Goal: Information Seeking & Learning: Learn about a topic

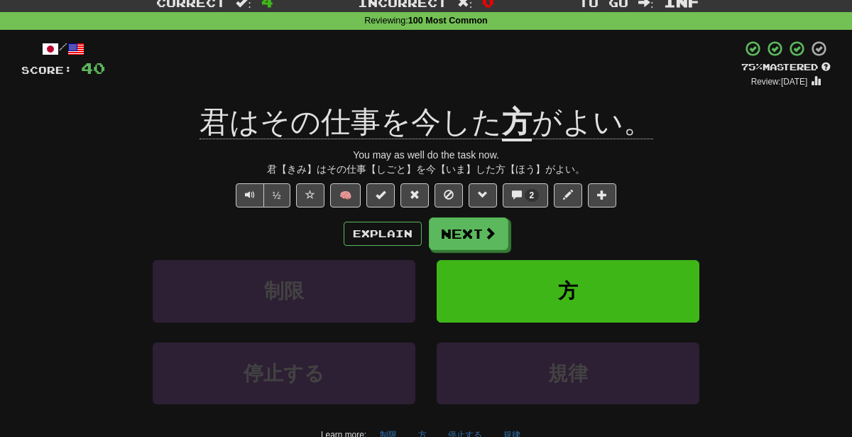
scroll to position [45, 0]
click at [515, 428] on button "規律" at bounding box center [511, 434] width 33 height 21
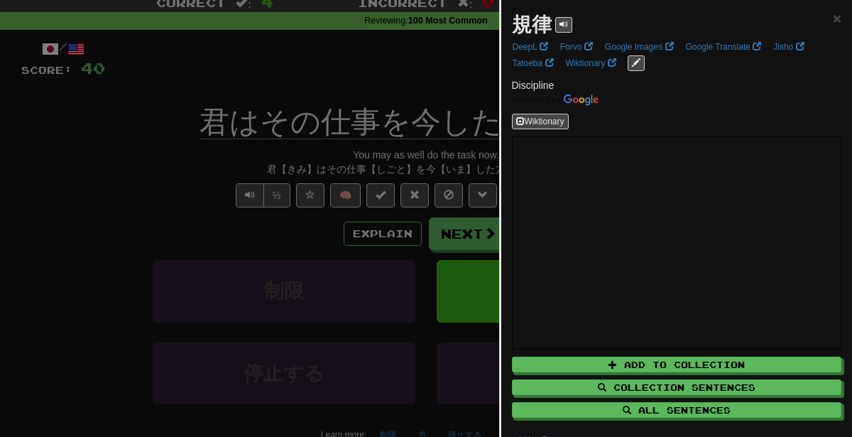
click at [364, 195] on div at bounding box center [426, 218] width 852 height 437
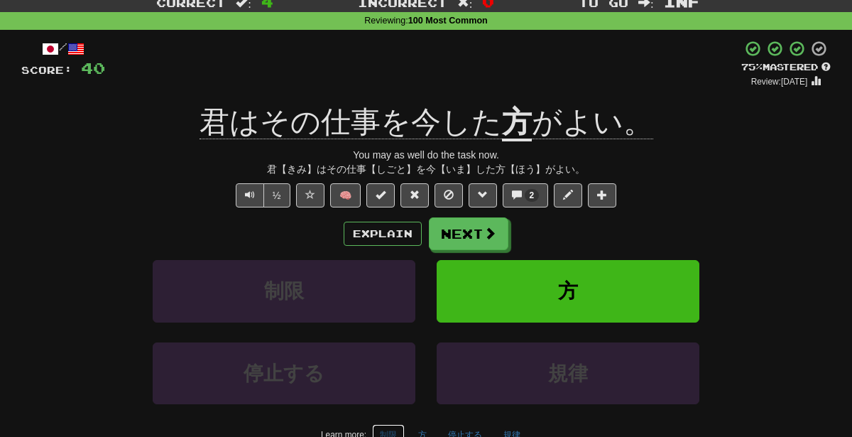
click at [397, 429] on button "制限" at bounding box center [388, 434] width 33 height 21
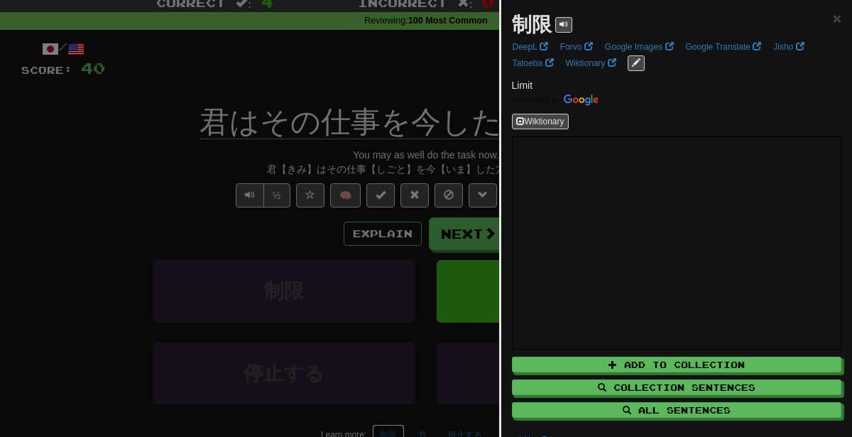
scroll to position [43, 0]
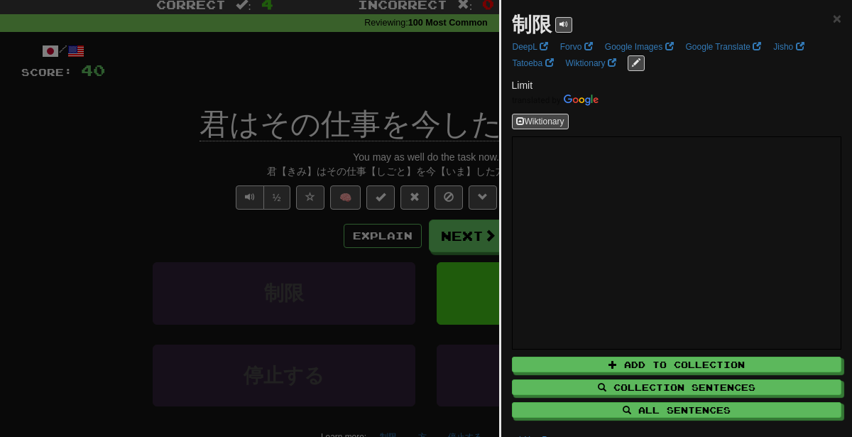
click at [376, 264] on div at bounding box center [426, 218] width 852 height 437
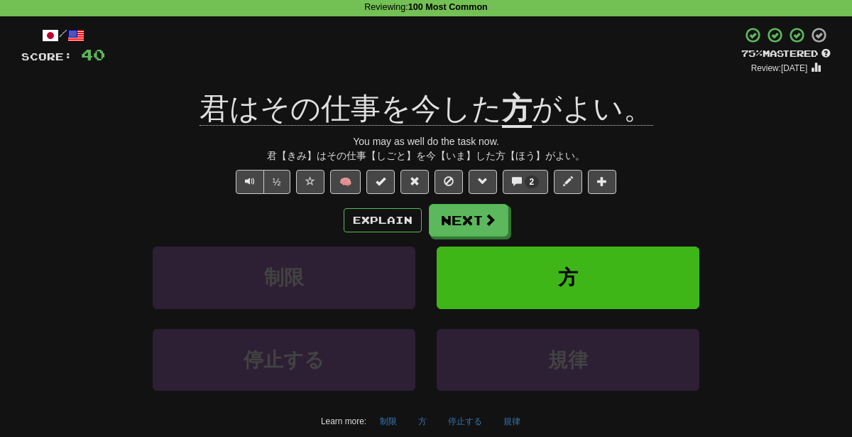
scroll to position [65, 0]
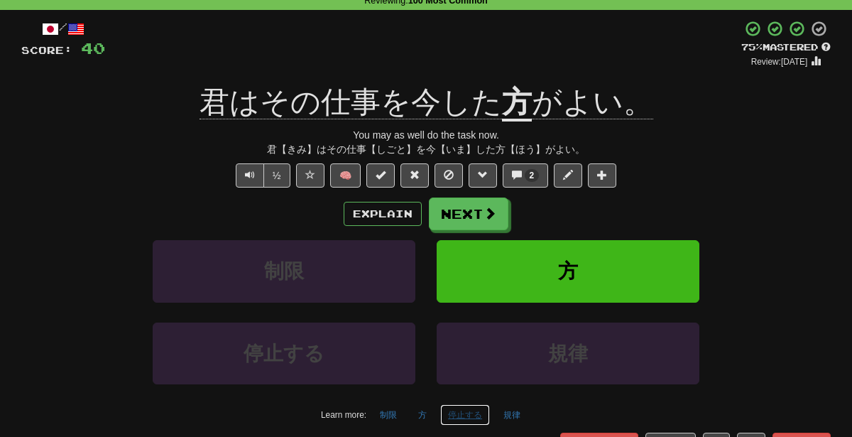
click at [461, 410] on button "停止する" at bounding box center [465, 414] width 50 height 21
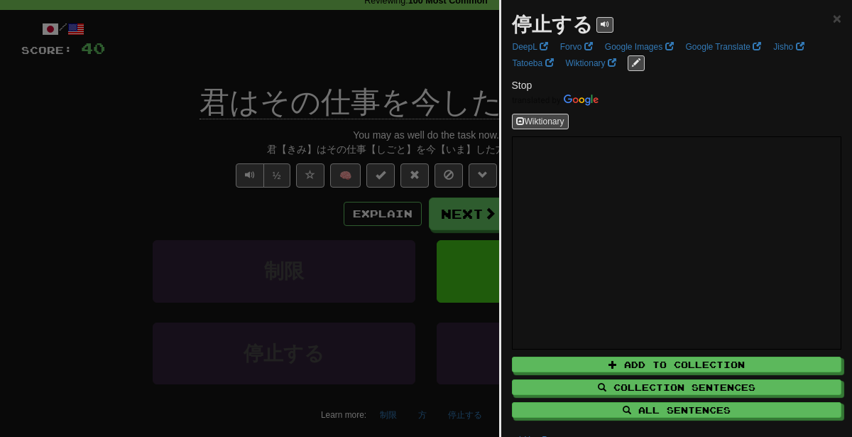
click at [379, 161] on div at bounding box center [426, 218] width 852 height 437
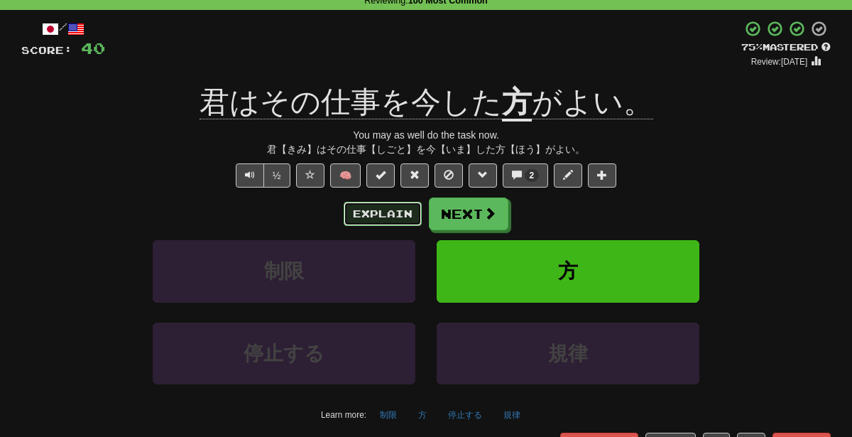
click at [378, 217] on button "Explain" at bounding box center [383, 214] width 78 height 24
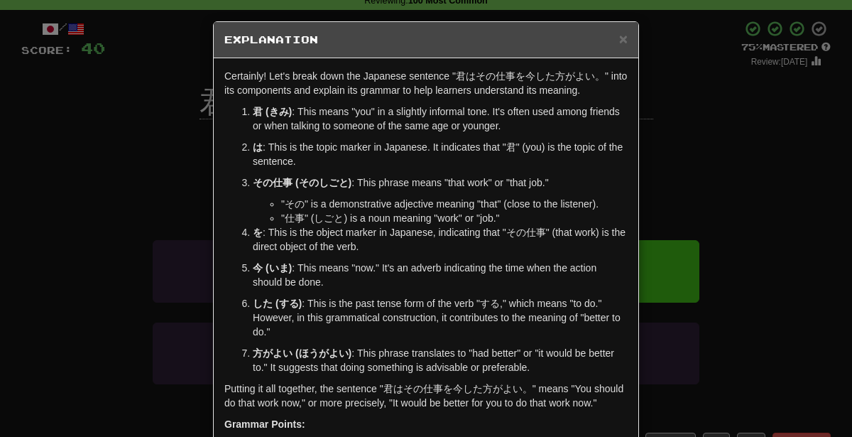
click at [851, 173] on div "× Explanation Certainly! Let's break down the Japanese sentence "君はその仕事を今した方がよい…" at bounding box center [426, 218] width 852 height 437
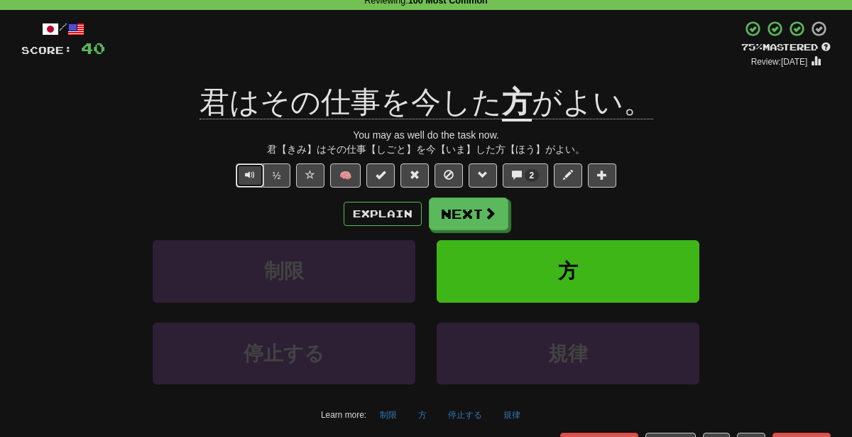
click at [243, 169] on button "Text-to-speech controls" at bounding box center [250, 175] width 28 height 24
click at [356, 204] on button "Explain" at bounding box center [383, 214] width 78 height 24
